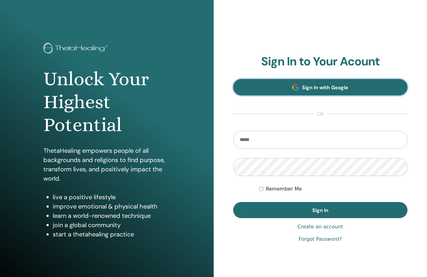
click at [333, 86] on span "Sign In with Google" at bounding box center [325, 87] width 46 height 7
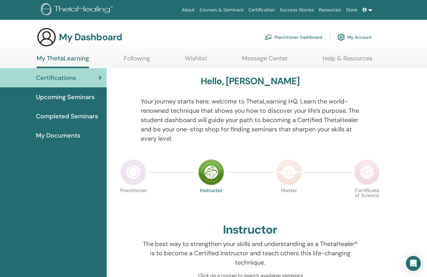
click at [67, 136] on span "My Documents" at bounding box center [58, 135] width 44 height 9
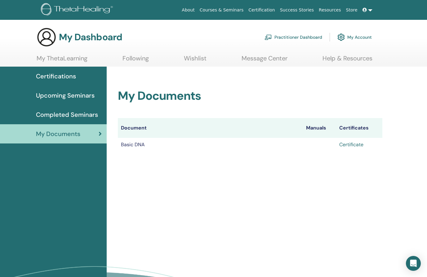
click at [349, 145] on link "Certificate" at bounding box center [351, 144] width 24 height 7
